Goal: Obtain resource: Obtain resource

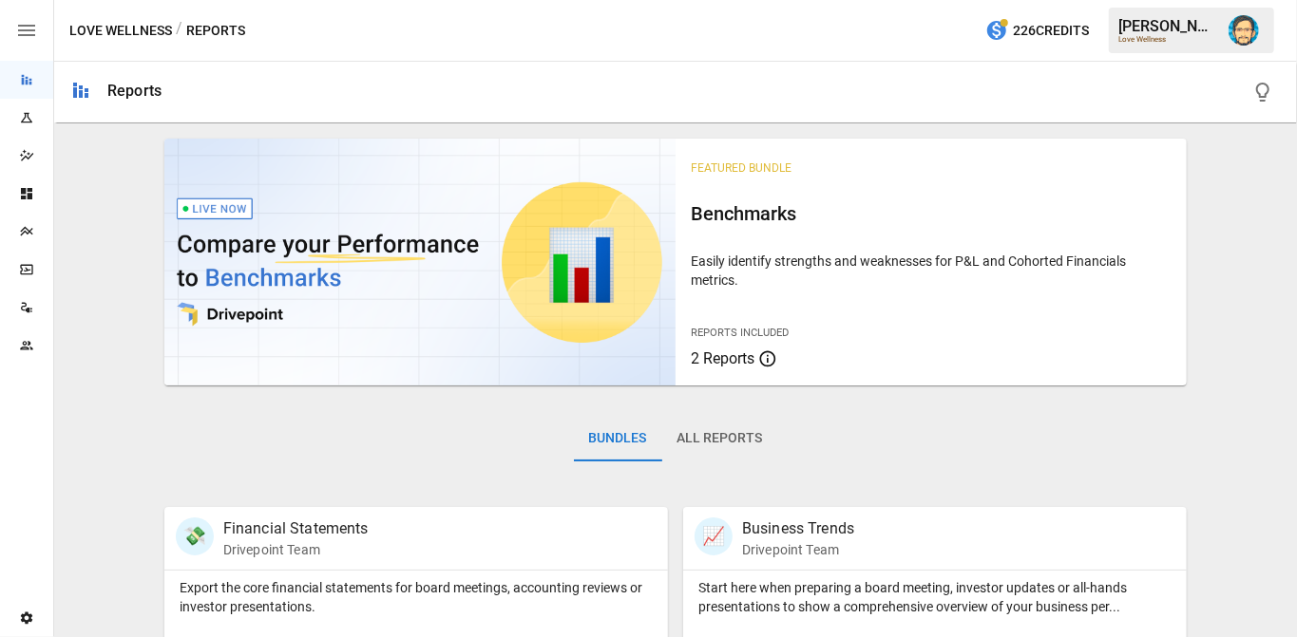
click at [30, 229] on icon "Plans" at bounding box center [26, 231] width 15 height 15
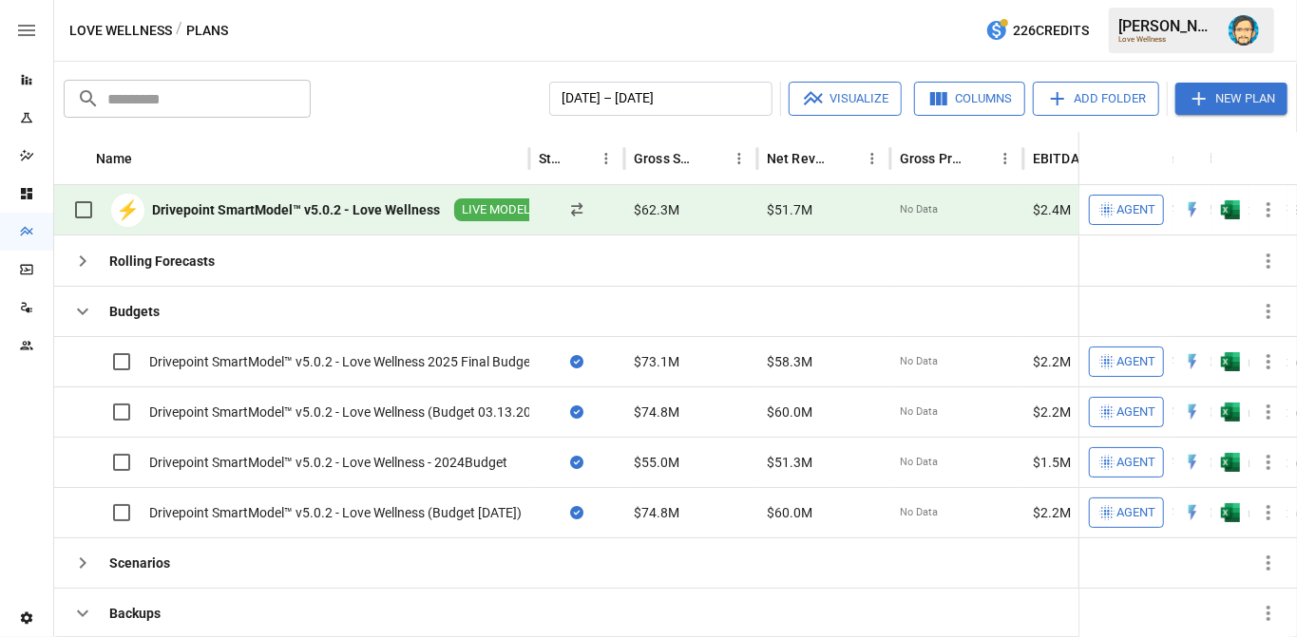
click at [1268, 206] on icon "button" at bounding box center [1268, 210] width 23 height 23
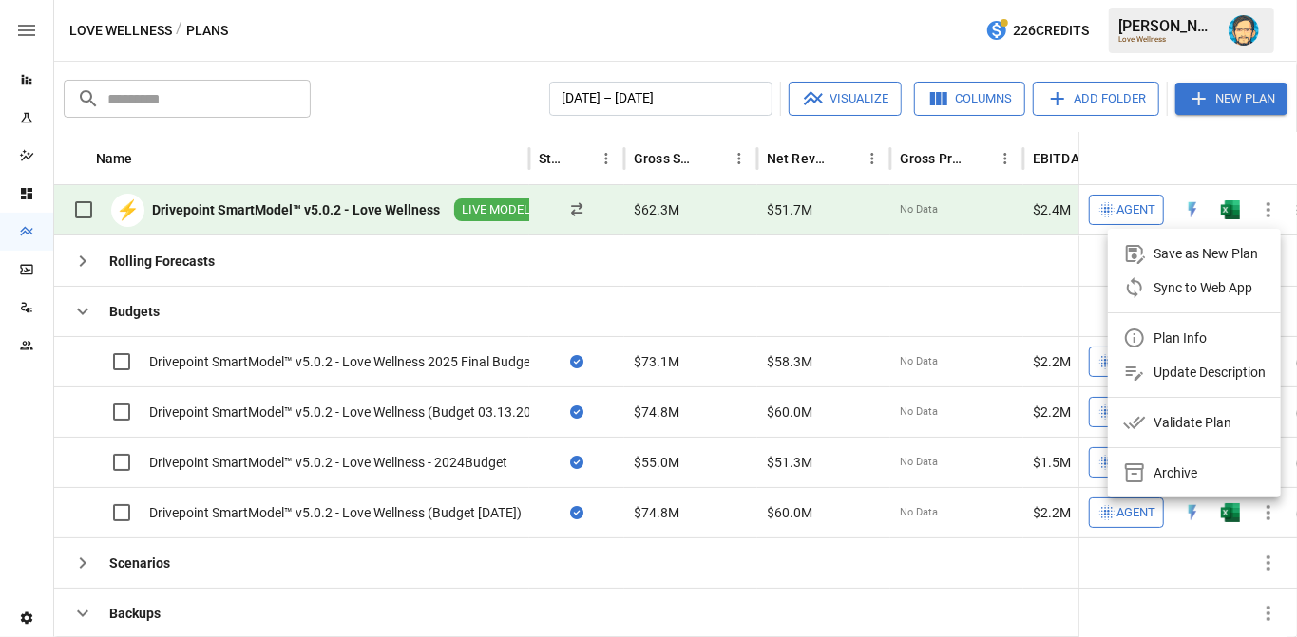
click at [1172, 334] on div "Plan Info" at bounding box center [1179, 338] width 53 height 23
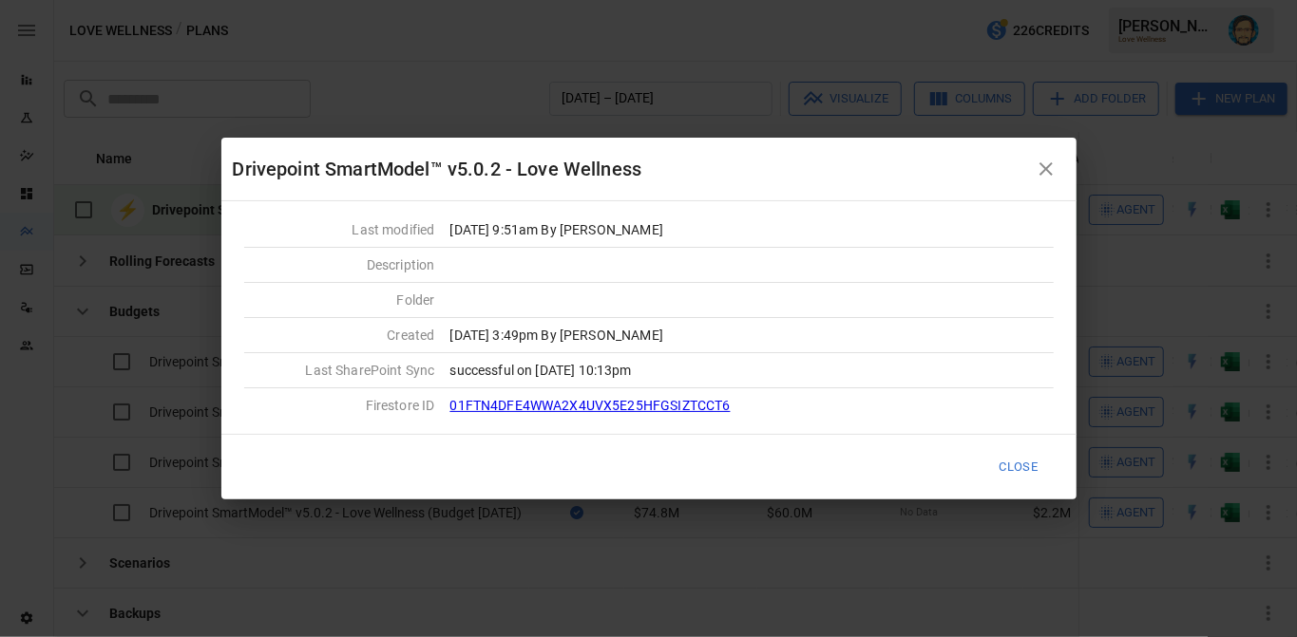
click at [550, 404] on link "01FTN4DFE4WWA2X4UVX5E25HFGSIZTCCT6" at bounding box center [590, 405] width 280 height 15
click at [1045, 167] on icon "button" at bounding box center [1046, 169] width 23 height 23
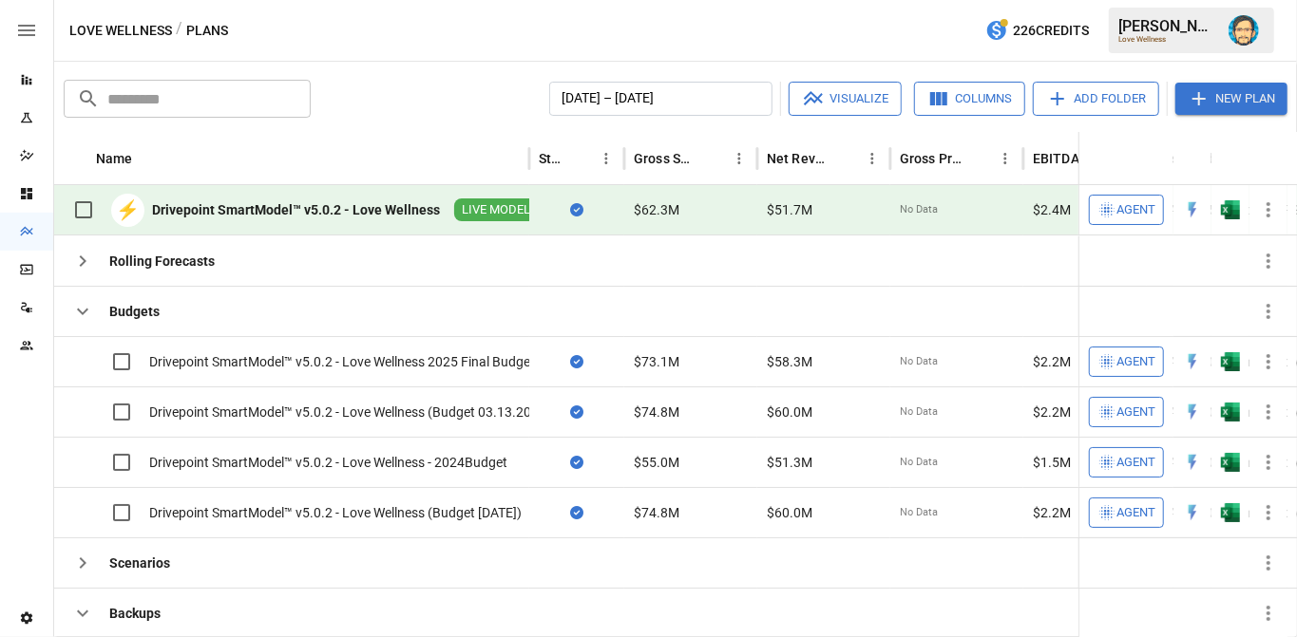
click at [1266, 207] on icon "button" at bounding box center [1268, 210] width 23 height 23
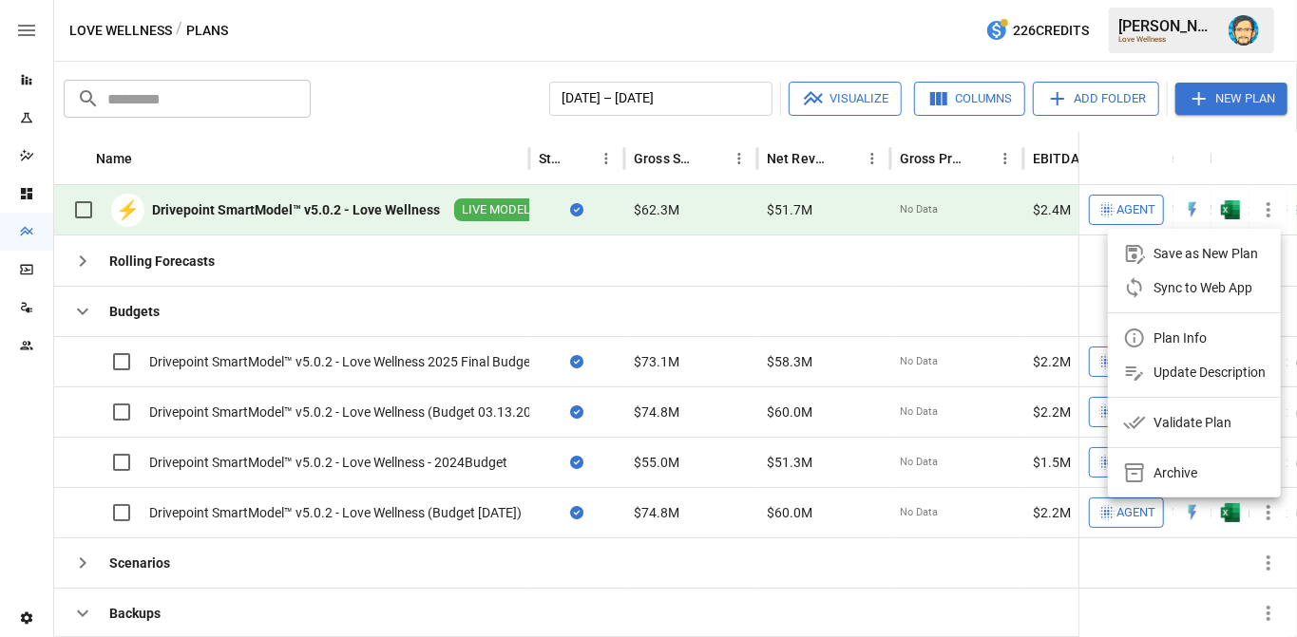
click at [910, 255] on div at bounding box center [648, 318] width 1297 height 637
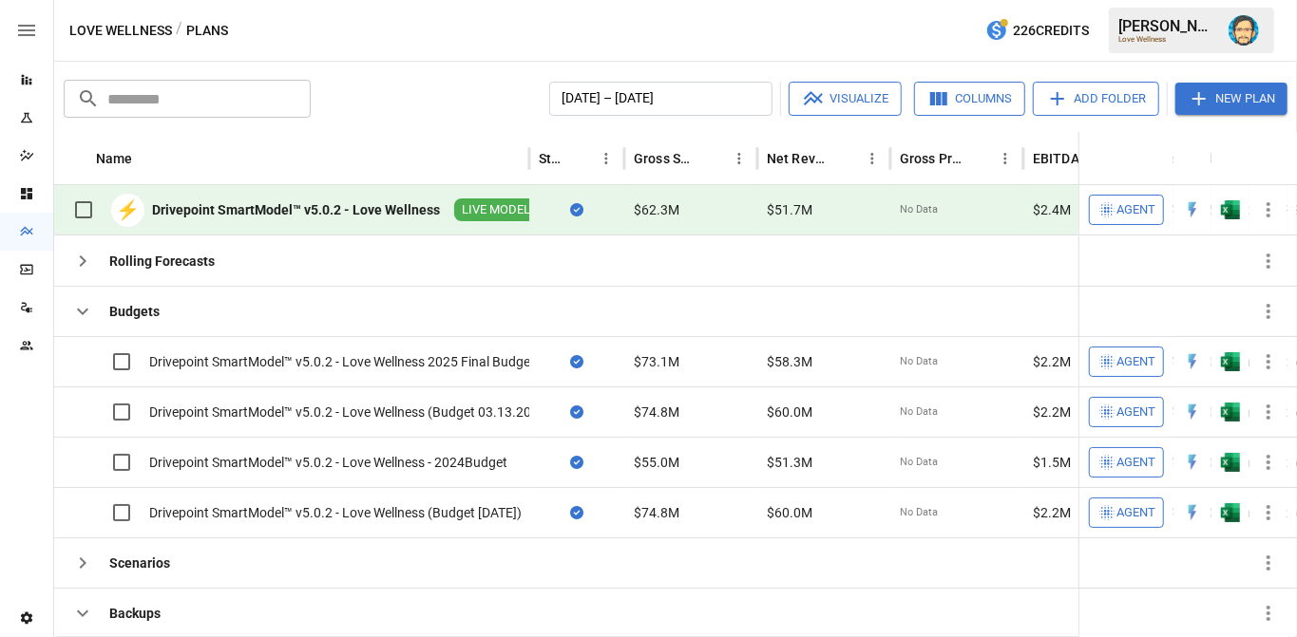
click at [1273, 209] on icon "button" at bounding box center [1268, 210] width 23 height 23
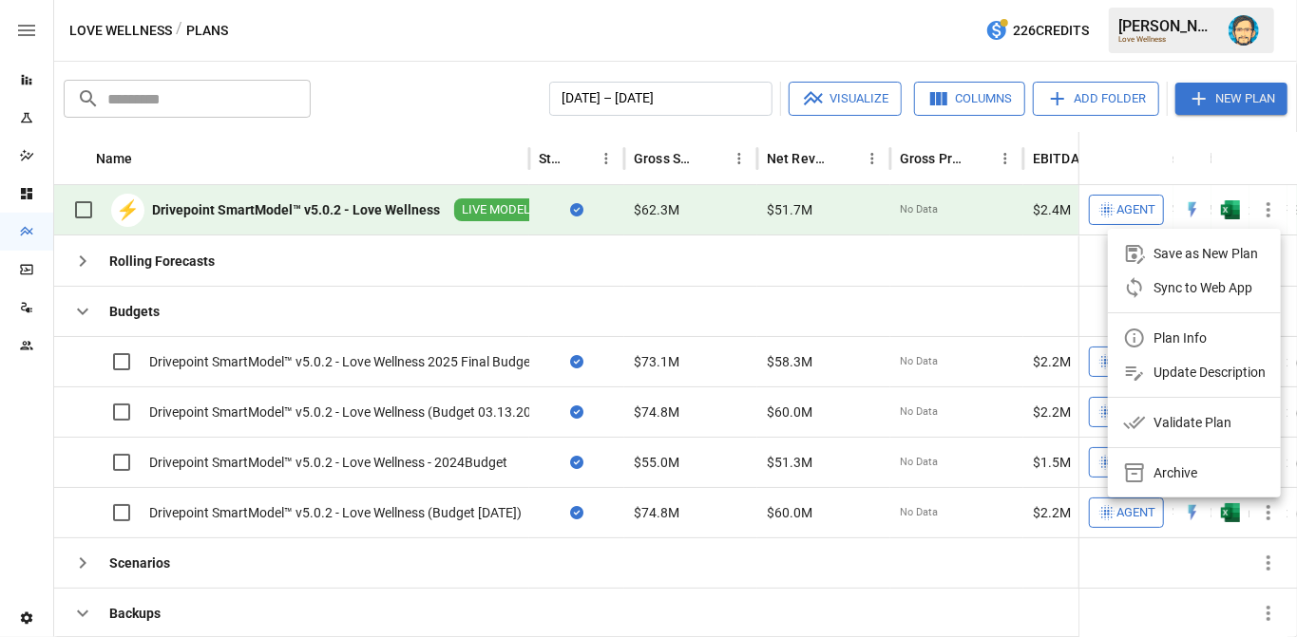
click at [468, 39] on div at bounding box center [648, 318] width 1297 height 637
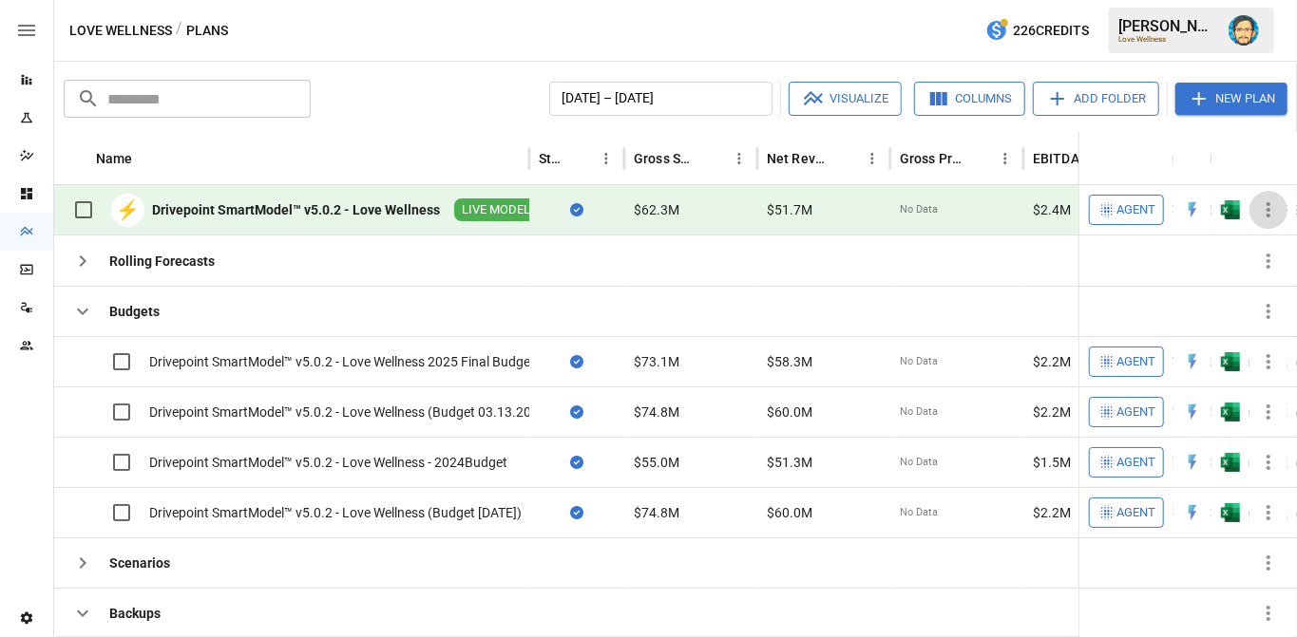
click at [1267, 209] on icon "button" at bounding box center [1268, 209] width 4 height 15
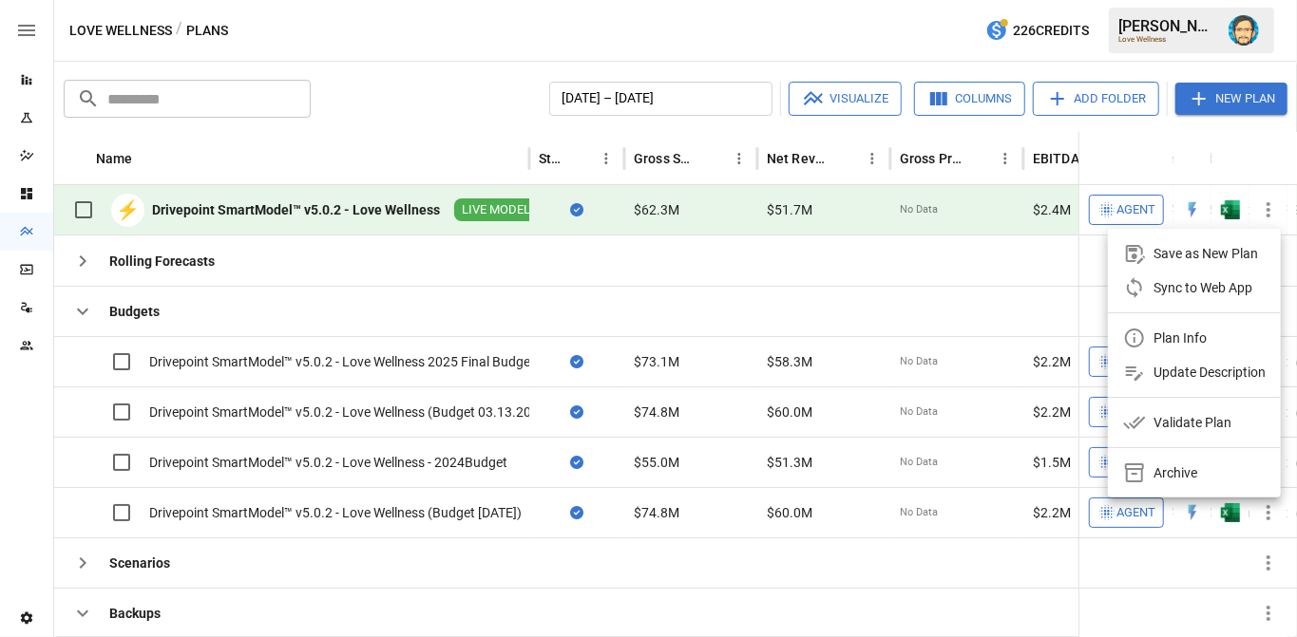
click at [1191, 331] on div "Plan Info" at bounding box center [1179, 338] width 53 height 23
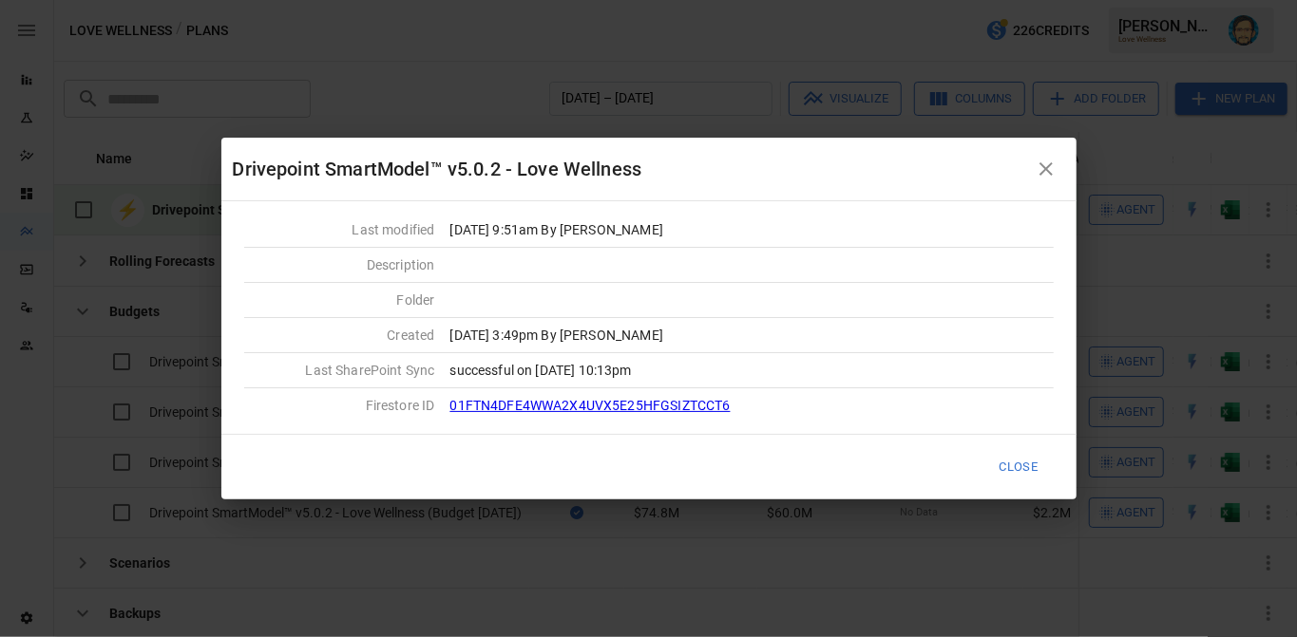
click at [1044, 164] on icon "button" at bounding box center [1046, 169] width 23 height 23
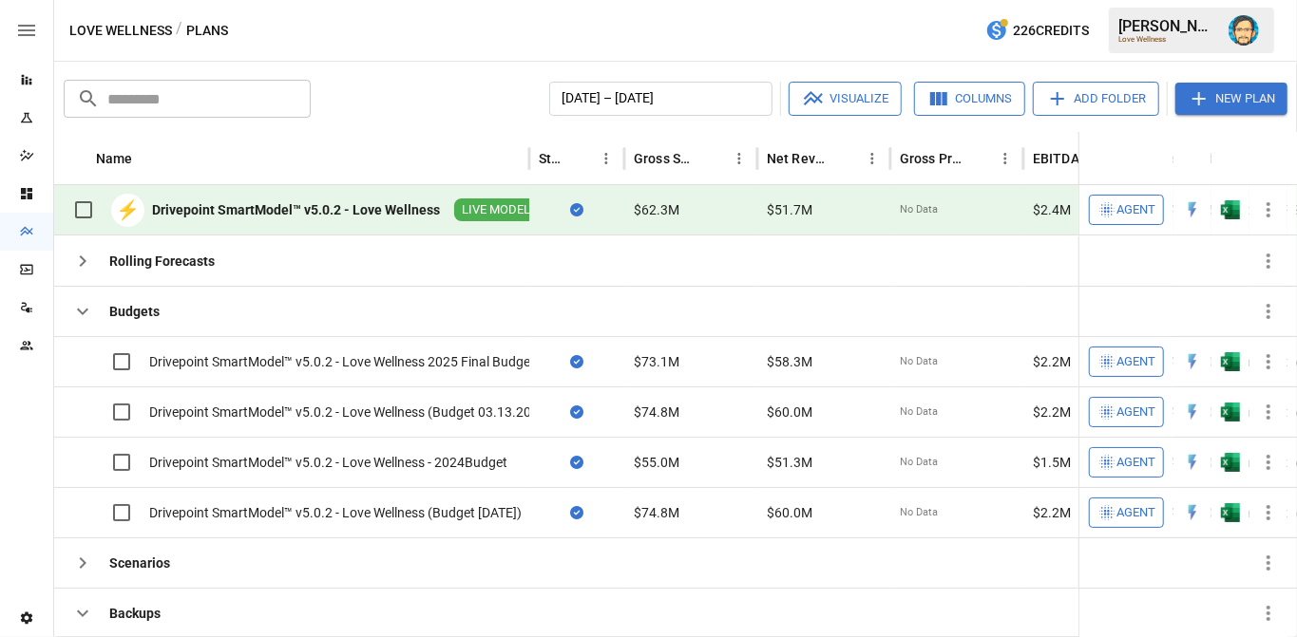
click at [329, 210] on div "Drivepoint SmartModel™ v5.0.2 - Love Wellness" at bounding box center [296, 209] width 288 height 19
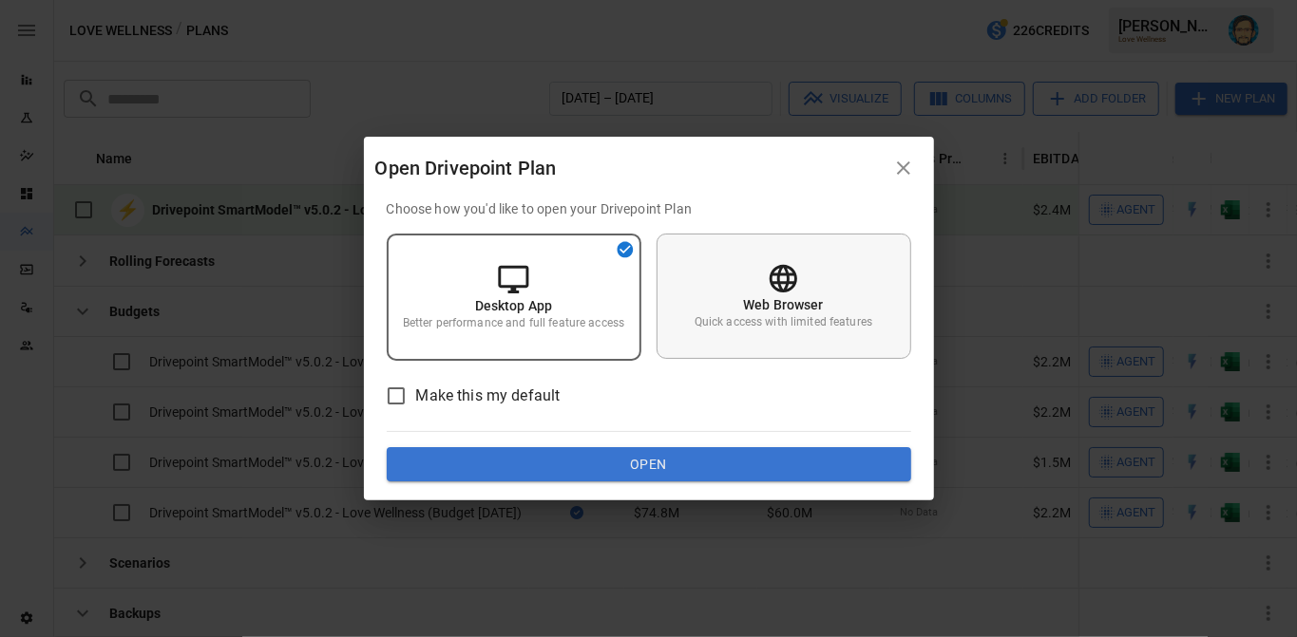
click at [760, 298] on p "Web Browser" at bounding box center [783, 304] width 81 height 19
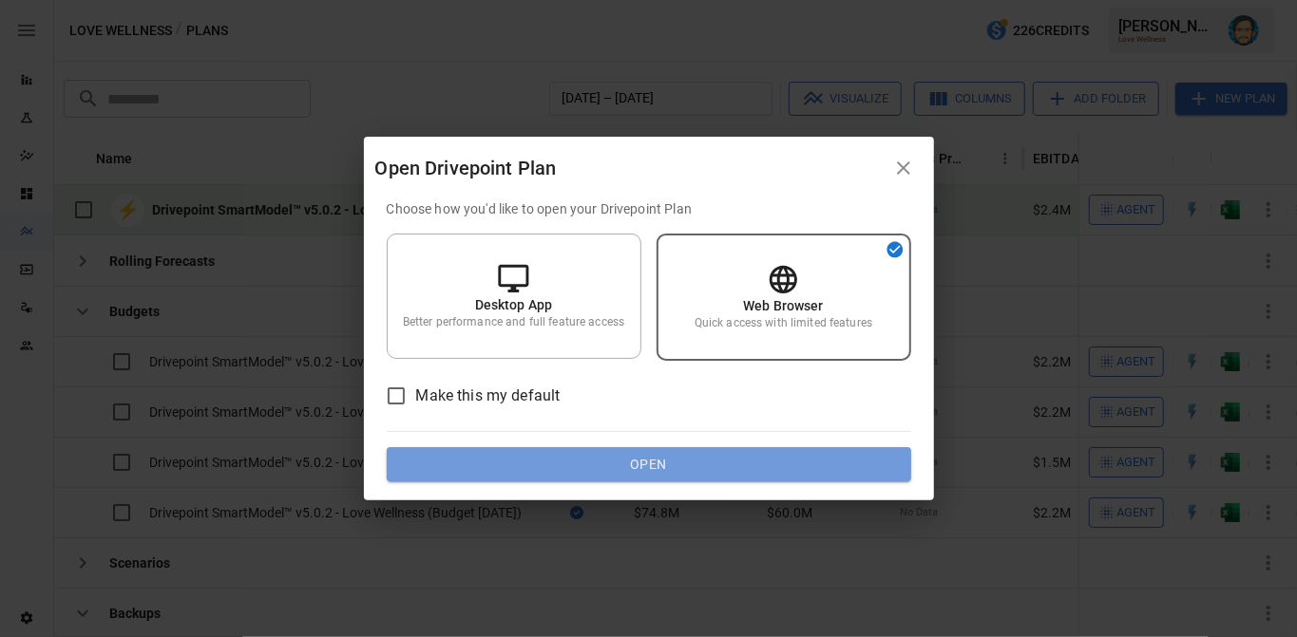
click at [681, 466] on button "Open" at bounding box center [649, 464] width 524 height 34
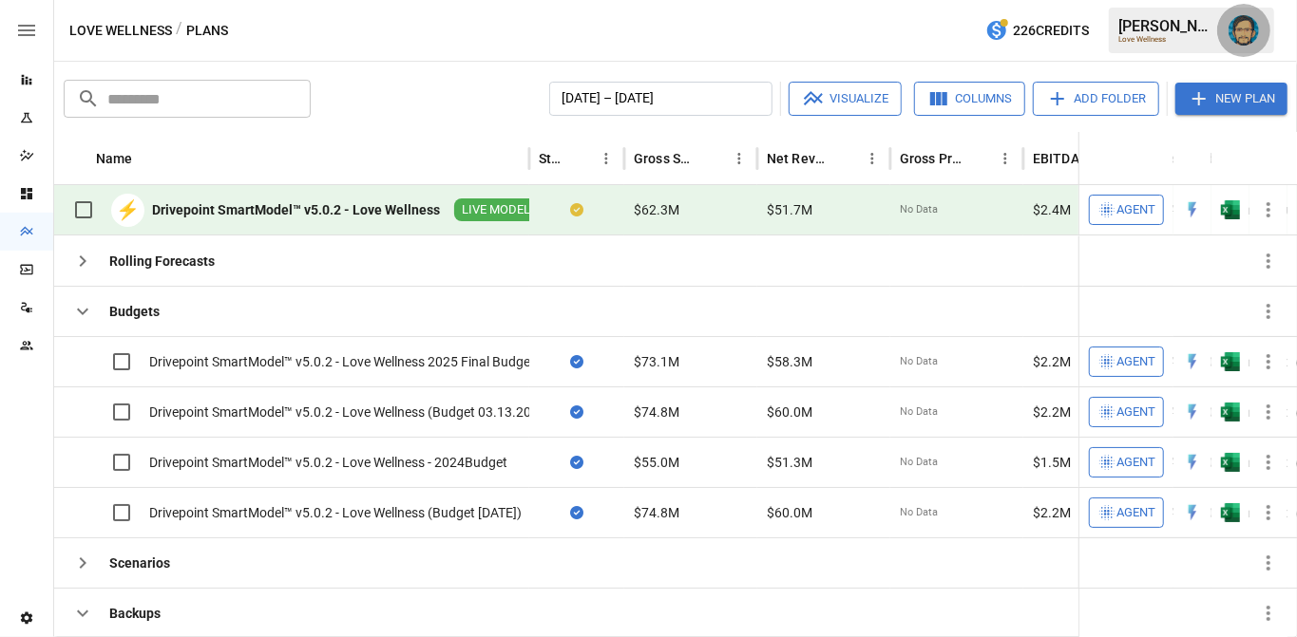
click at [1242, 26] on img "Dana Basken" at bounding box center [1243, 30] width 30 height 30
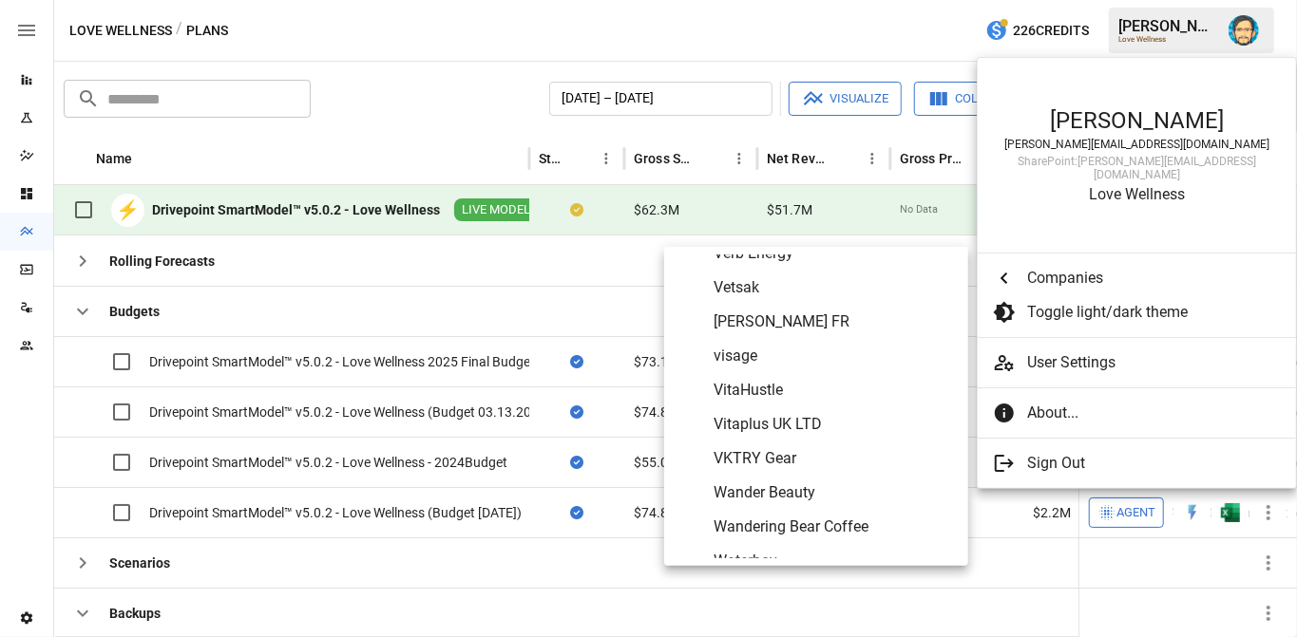
scroll to position [9947, 0]
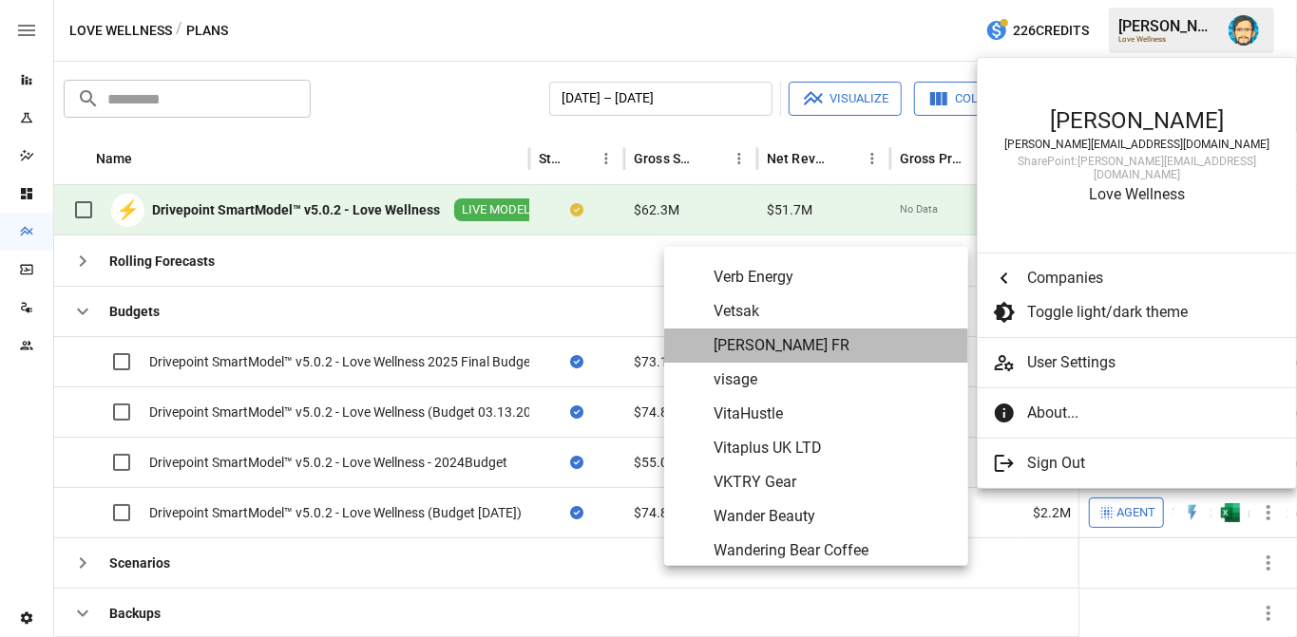
click at [787, 349] on span "[PERSON_NAME] FR" at bounding box center [832, 345] width 239 height 23
